Goal: Task Accomplishment & Management: Use online tool/utility

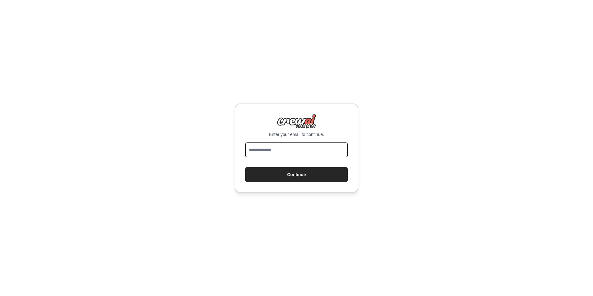
click at [291, 149] on input "email" at bounding box center [296, 149] width 102 height 15
click at [295, 150] on input "email" at bounding box center [296, 149] width 102 height 15
type input "*"
type input "**********"
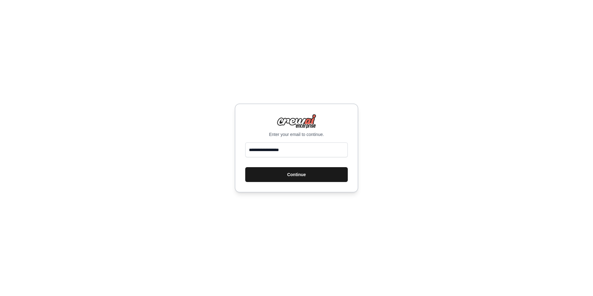
click at [322, 179] on button "Continue" at bounding box center [296, 174] width 102 height 15
click at [332, 173] on button "Continue" at bounding box center [296, 174] width 102 height 15
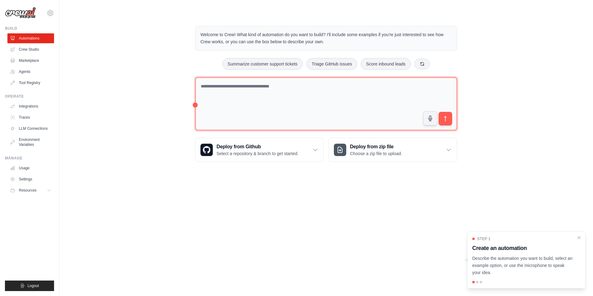
click at [262, 94] on textarea at bounding box center [326, 103] width 262 height 53
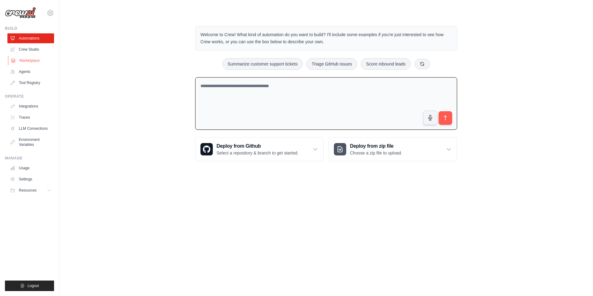
click at [15, 59] on icon at bounding box center [13, 60] width 5 height 5
click at [25, 51] on link "Crew Studio" at bounding box center [31, 49] width 47 height 10
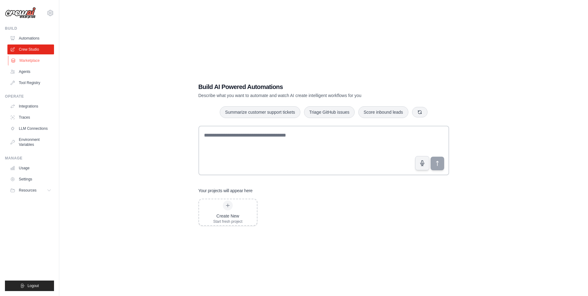
click at [28, 60] on link "Marketplace" at bounding box center [31, 61] width 47 height 10
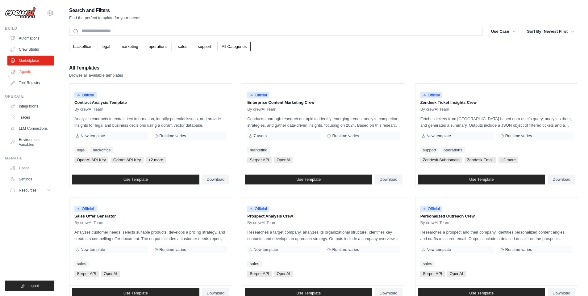
click at [27, 70] on link "Agents" at bounding box center [31, 72] width 47 height 10
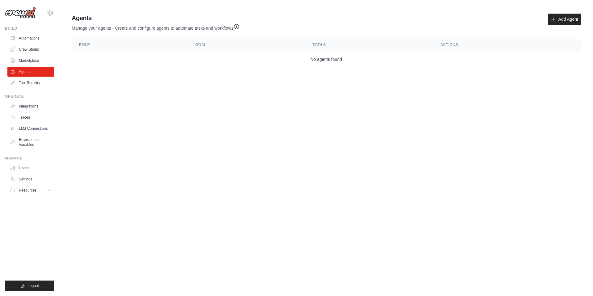
click at [560, 25] on div "Agents Manage your agents - Create and configure agents to automate tasks and w…" at bounding box center [326, 23] width 509 height 18
click at [560, 22] on link "Add Agent" at bounding box center [564, 19] width 32 height 11
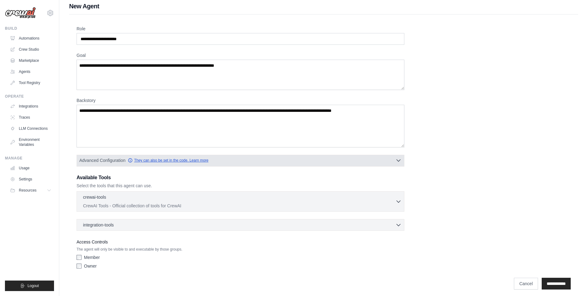
scroll to position [8, 0]
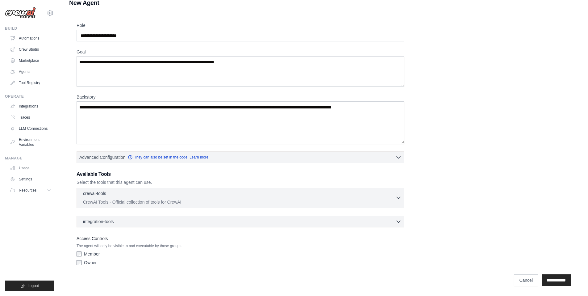
click at [134, 194] on div "crewai-tools 0 selected" at bounding box center [239, 193] width 312 height 7
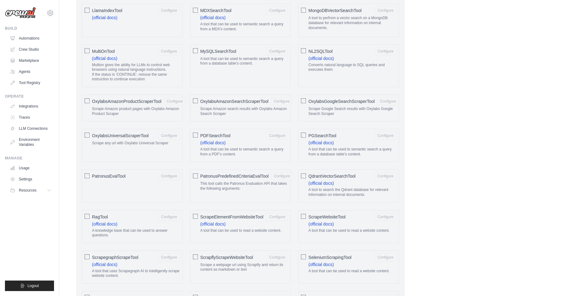
scroll to position [738, 0]
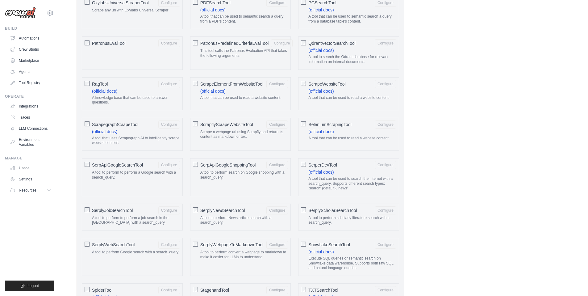
click at [84, 83] on div "RagTool Configure (official docs) A knowledge base that can be used to answer q…" at bounding box center [132, 93] width 101 height 33
click at [166, 84] on button "Configure" at bounding box center [169, 84] width 22 height 8
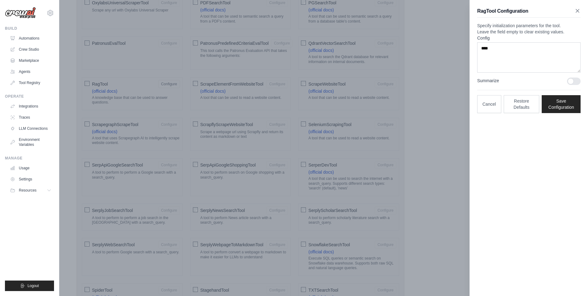
click at [579, 11] on icon "button" at bounding box center [577, 11] width 6 height 6
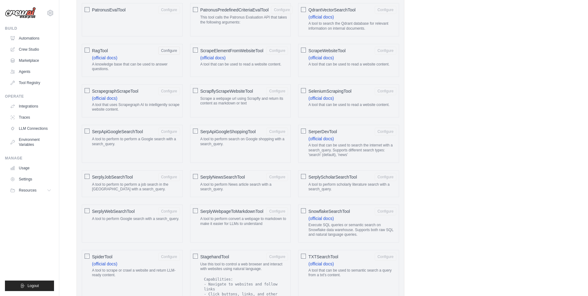
scroll to position [984, 0]
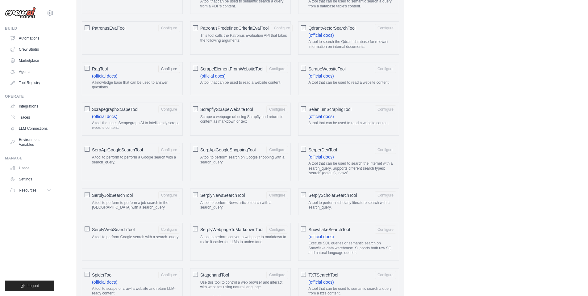
scroll to position [743, 0]
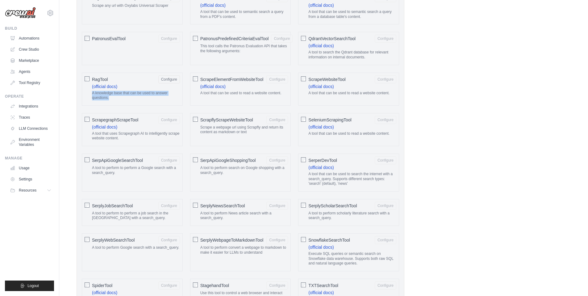
drag, startPoint x: 112, startPoint y: 97, endPoint x: 86, endPoint y: 93, distance: 25.9
click at [86, 93] on div "RagTool Configure (official docs) A knowledge base that can be used to answer q…" at bounding box center [132, 89] width 101 height 33
click at [127, 84] on label "RagTool Configure (official docs) A knowledge base that can be used to answer q…" at bounding box center [136, 88] width 88 height 27
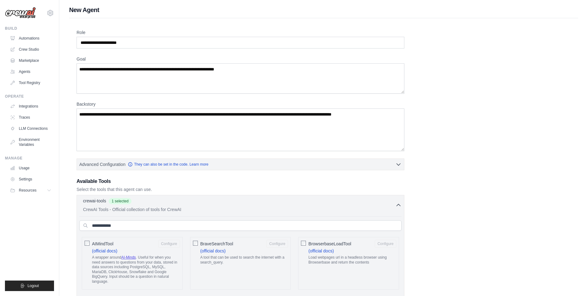
scroll to position [0, 0]
drag, startPoint x: 81, startPoint y: 42, endPoint x: 149, endPoint y: 43, distance: 67.6
click at [149, 43] on input "Role" at bounding box center [241, 43] width 328 height 12
click at [47, 128] on link "LLM Connections" at bounding box center [31, 128] width 47 height 10
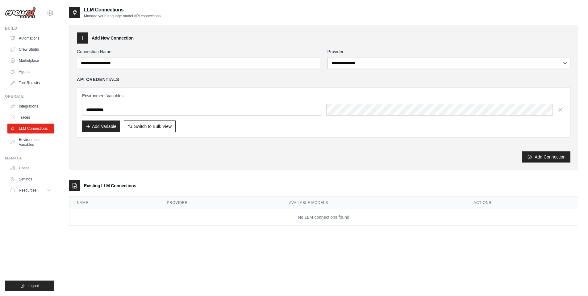
click at [86, 38] on div at bounding box center [82, 37] width 11 height 11
click at [112, 39] on h3 "Add New Connection" at bounding box center [113, 38] width 42 height 6
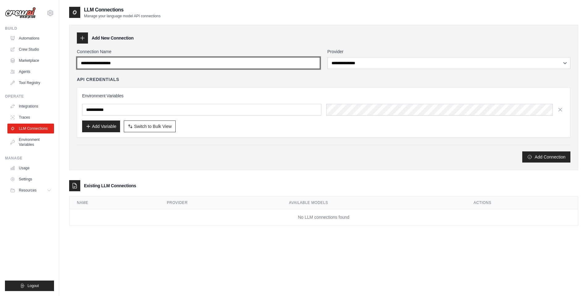
click at [130, 63] on input "Connection Name" at bounding box center [198, 63] width 243 height 12
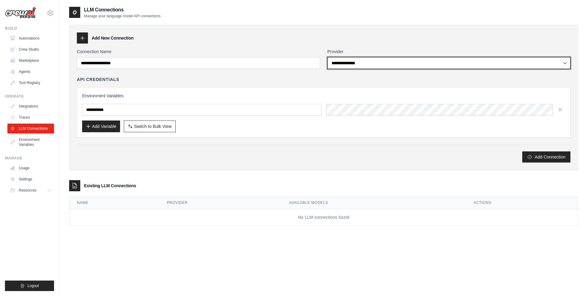
click at [370, 62] on select "**********" at bounding box center [448, 63] width 243 height 12
select select "*****"
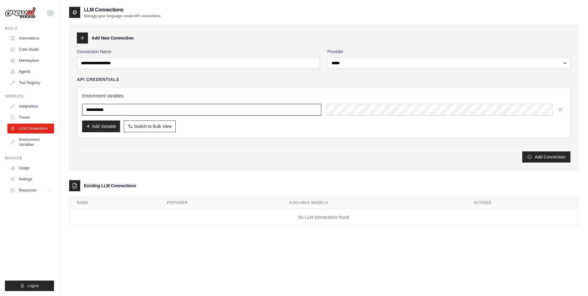
click at [156, 109] on input "text" at bounding box center [201, 110] width 239 height 12
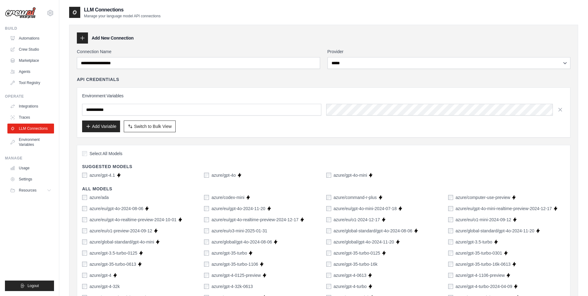
click at [109, 152] on span "Select All Models" at bounding box center [105, 153] width 33 height 6
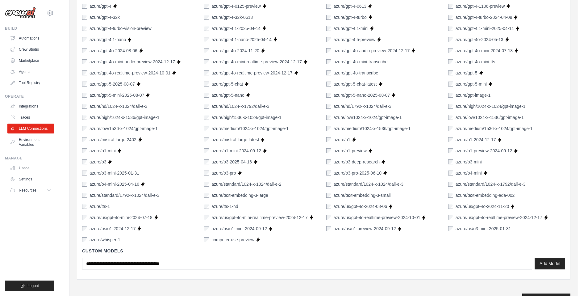
scroll to position [281, 0]
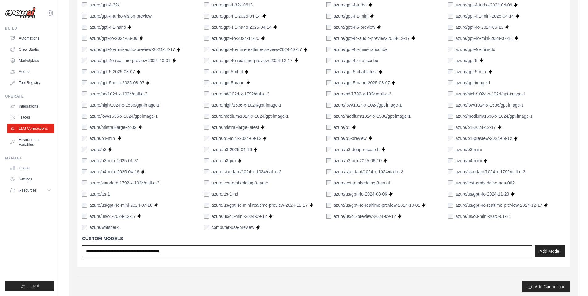
click at [288, 254] on input "text" at bounding box center [307, 251] width 450 height 12
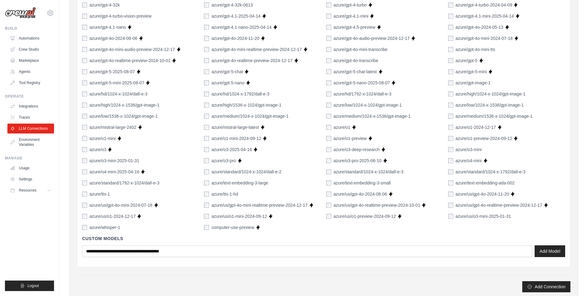
click at [290, 236] on h4 "Custom Models" at bounding box center [323, 238] width 483 height 6
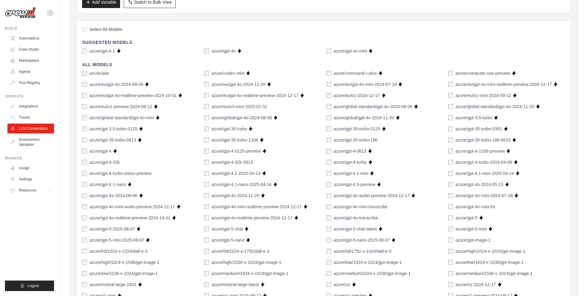
scroll to position [128, 0]
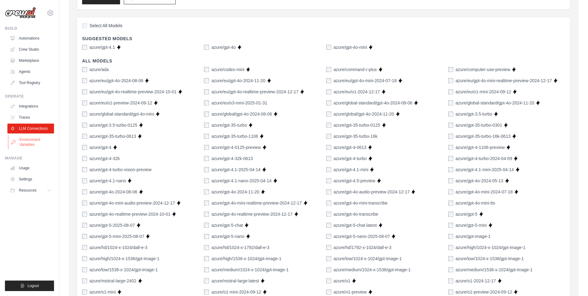
click at [26, 142] on link "Environment Variables" at bounding box center [31, 142] width 47 height 15
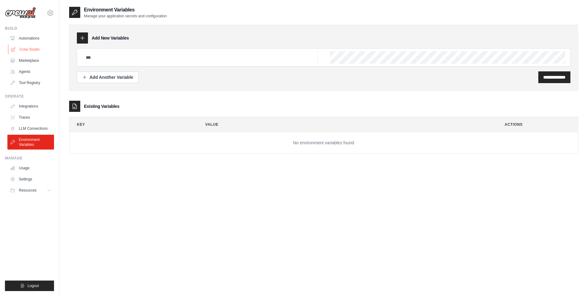
click at [37, 110] on link "Integrations" at bounding box center [30, 106] width 47 height 10
click at [37, 50] on link "Crew Studio" at bounding box center [31, 49] width 47 height 10
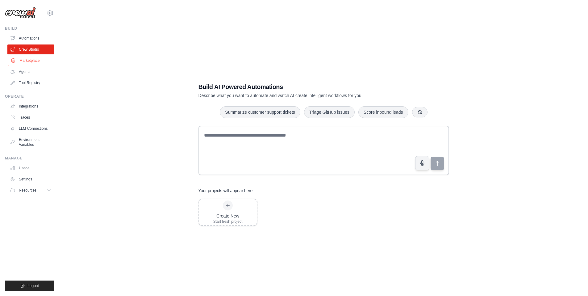
click at [33, 65] on link "Marketplace" at bounding box center [31, 61] width 47 height 10
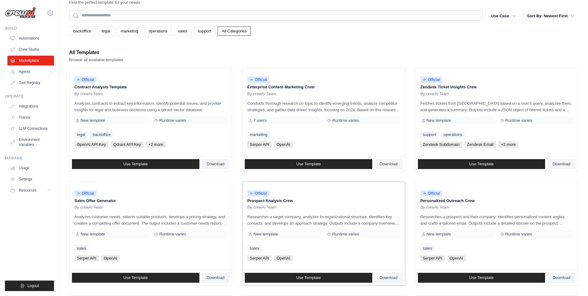
scroll to position [70, 0]
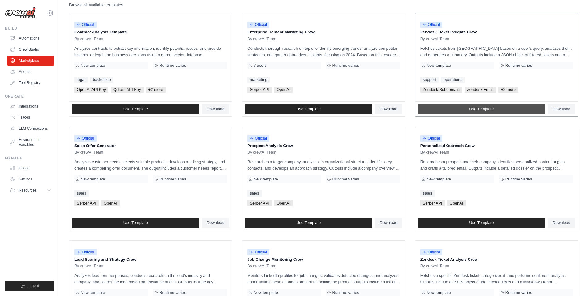
click at [480, 110] on span "Use Template" at bounding box center [481, 108] width 24 height 5
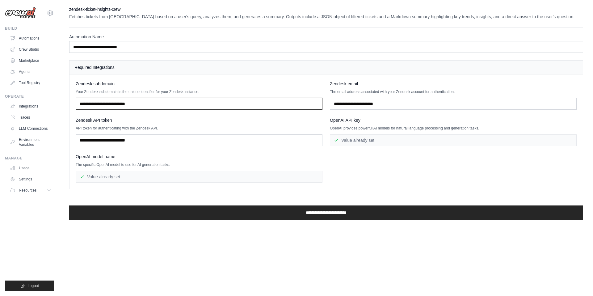
click at [112, 100] on input "text" at bounding box center [199, 104] width 247 height 12
